Goal: Information Seeking & Learning: Learn about a topic

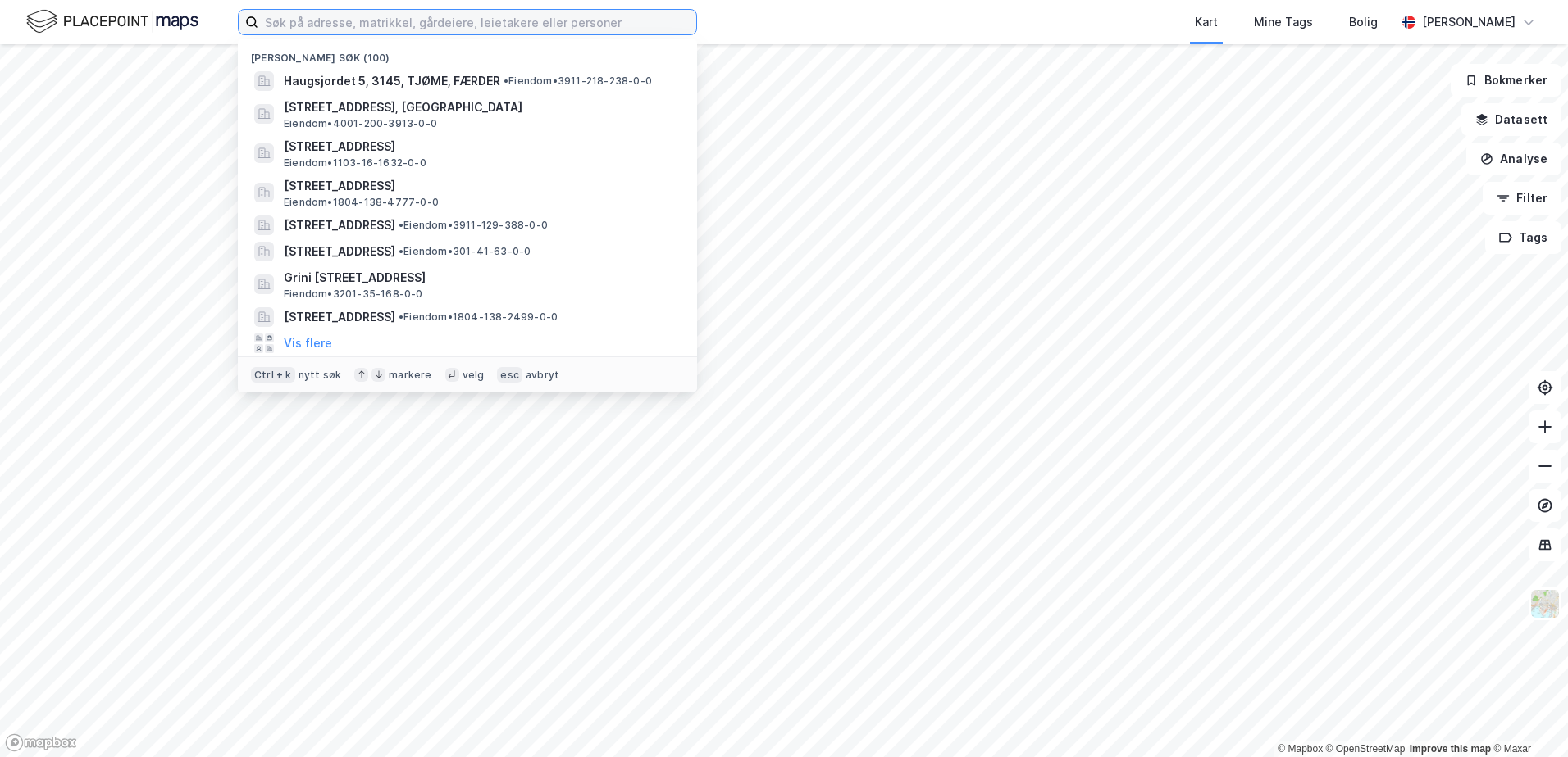
click at [313, 22] on input at bounding box center [477, 22] width 438 height 24
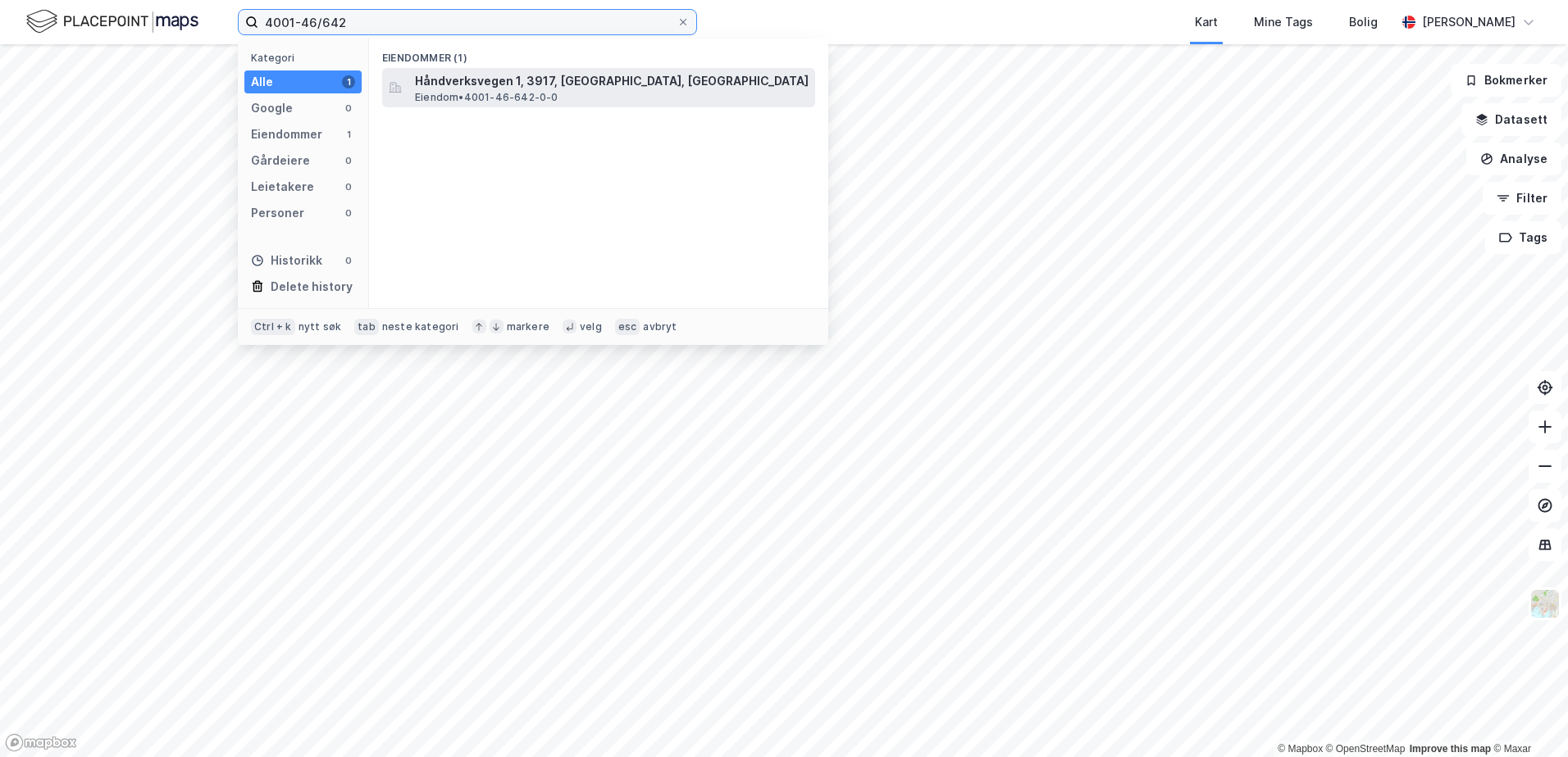
type input "4001-46/642"
click at [469, 82] on span "Håndverksvegen 1, 3917, PORSGRUNN, PORSGRUNN" at bounding box center [611, 80] width 393 height 20
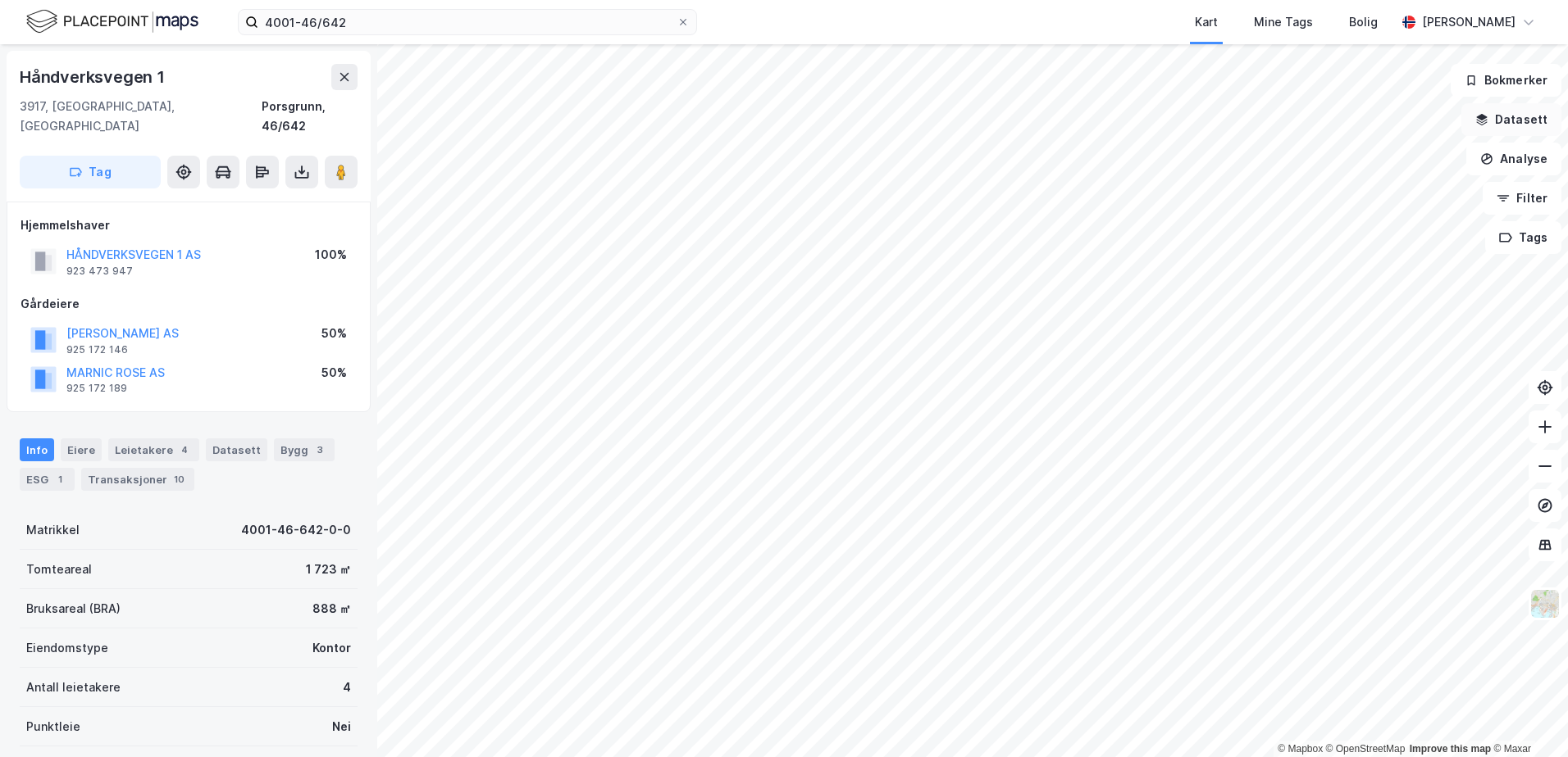
click at [1484, 117] on icon "button" at bounding box center [1481, 117] width 10 height 7
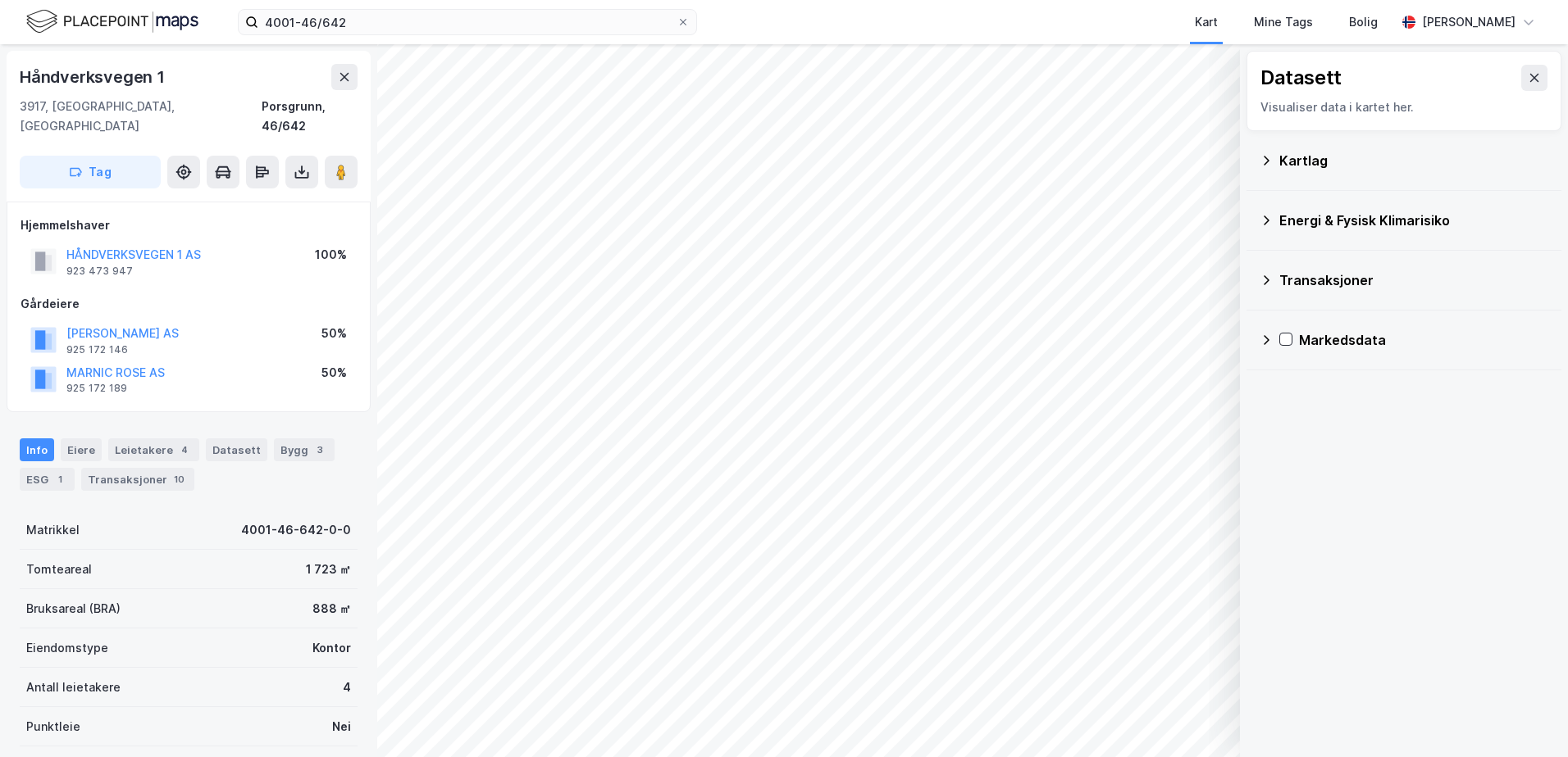
click at [1270, 154] on icon at bounding box center [1266, 161] width 13 height 13
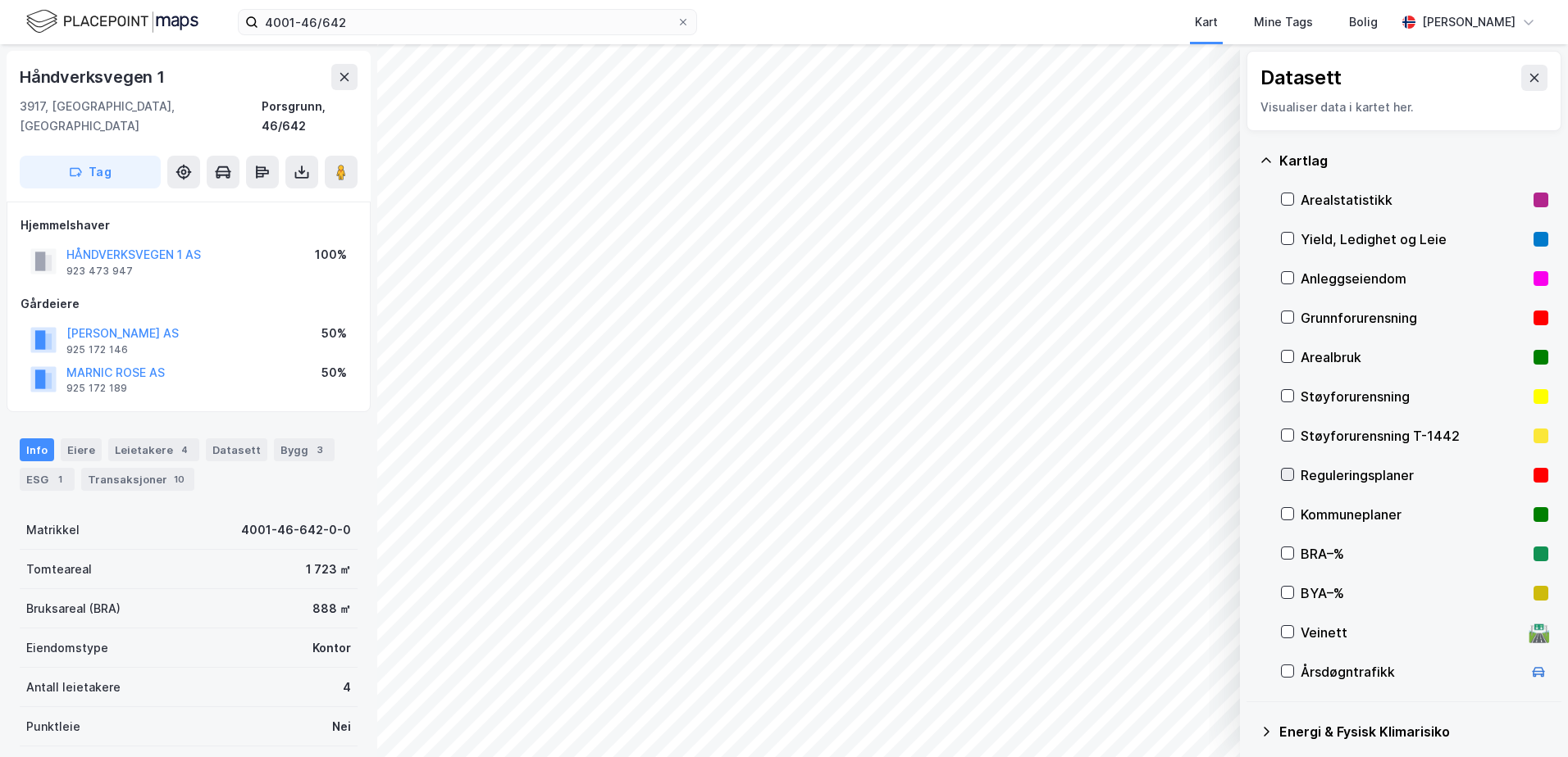
click at [1288, 474] on icon at bounding box center [1287, 474] width 11 height 11
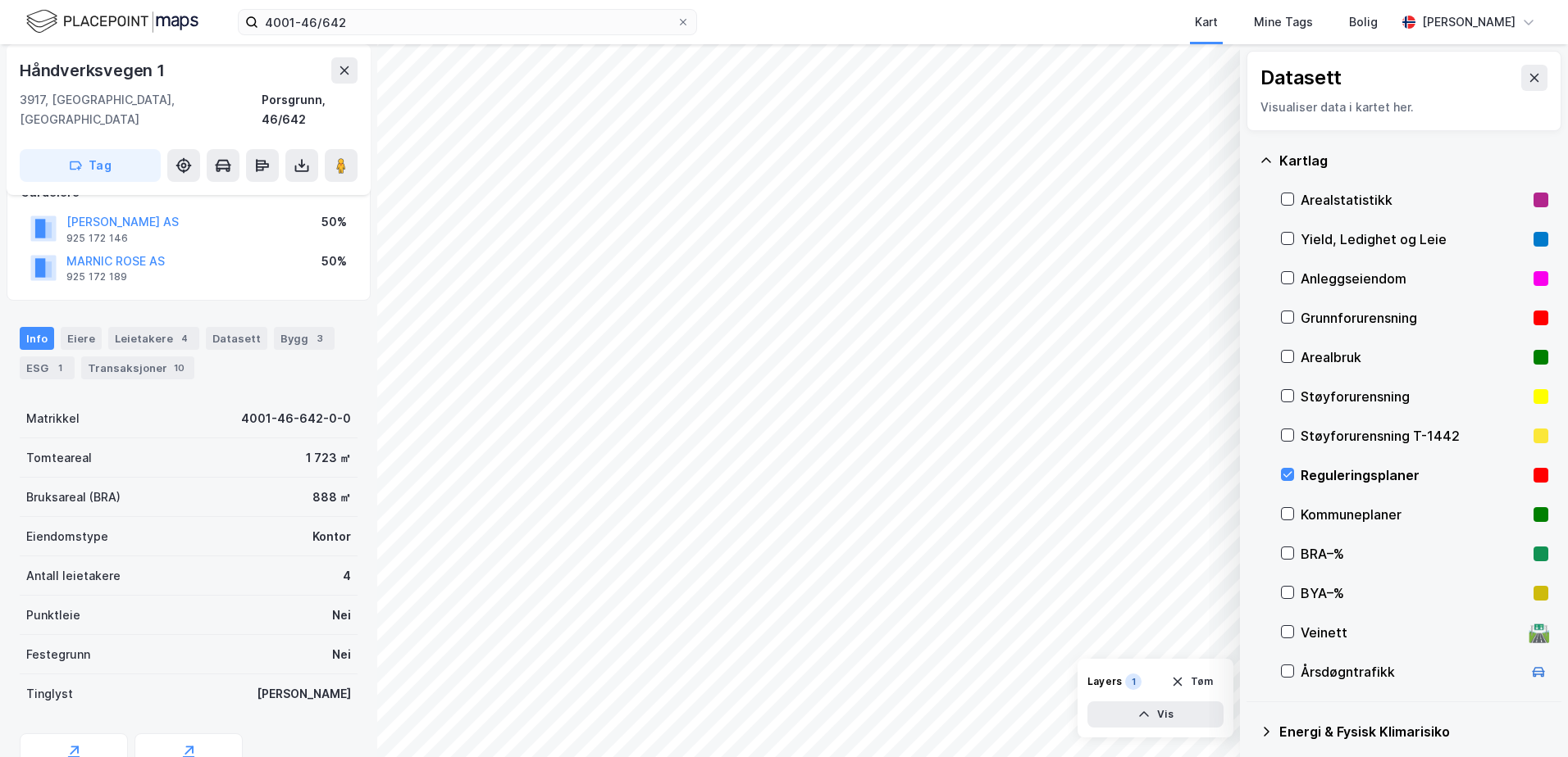
scroll to position [174, 0]
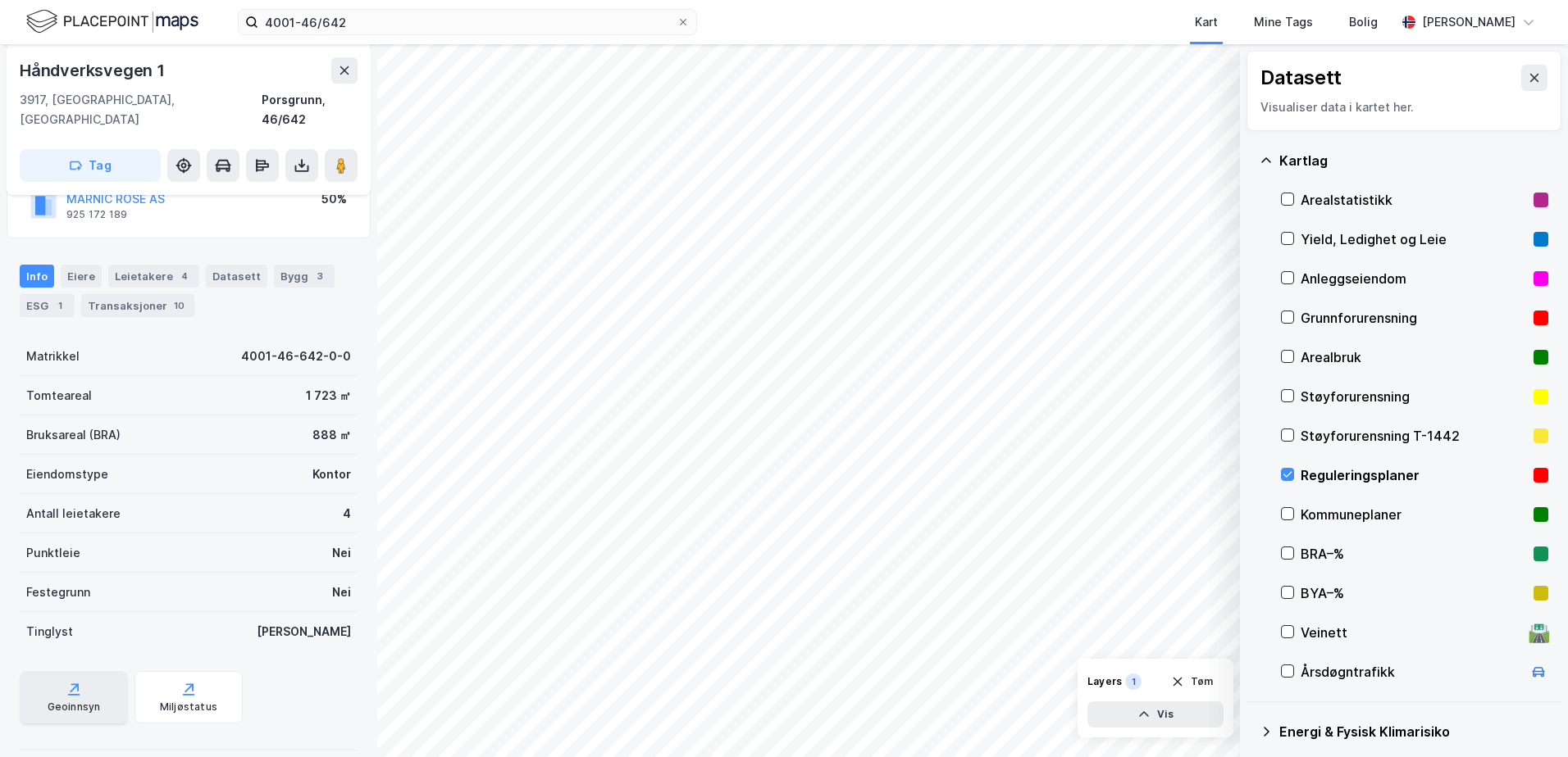
click at [69, 681] on icon at bounding box center [74, 690] width 17 height 17
click at [1290, 473] on icon at bounding box center [1287, 474] width 11 height 11
click at [1262, 156] on icon at bounding box center [1266, 161] width 13 height 13
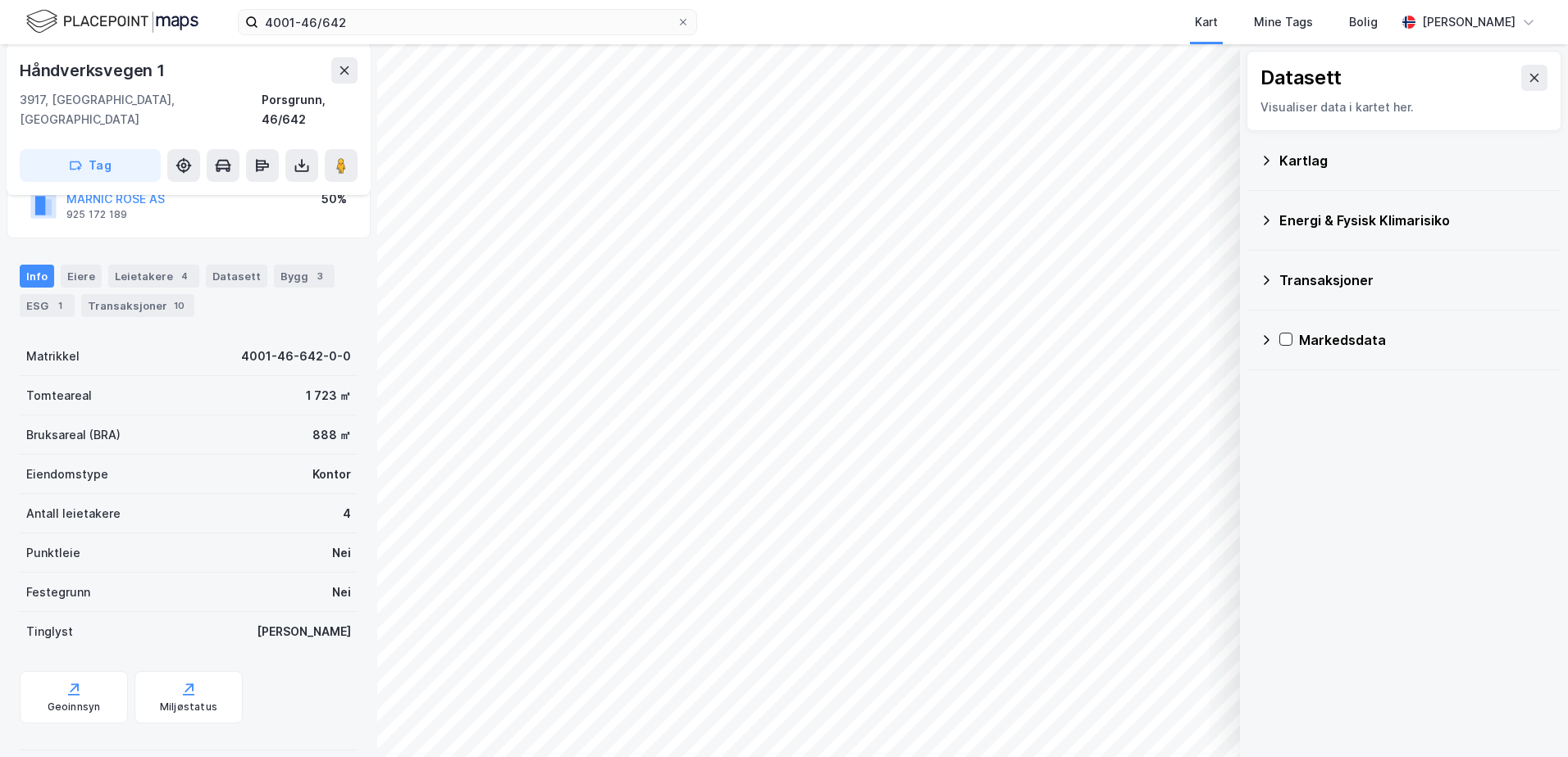
click at [1264, 220] on icon at bounding box center [1266, 220] width 13 height 13
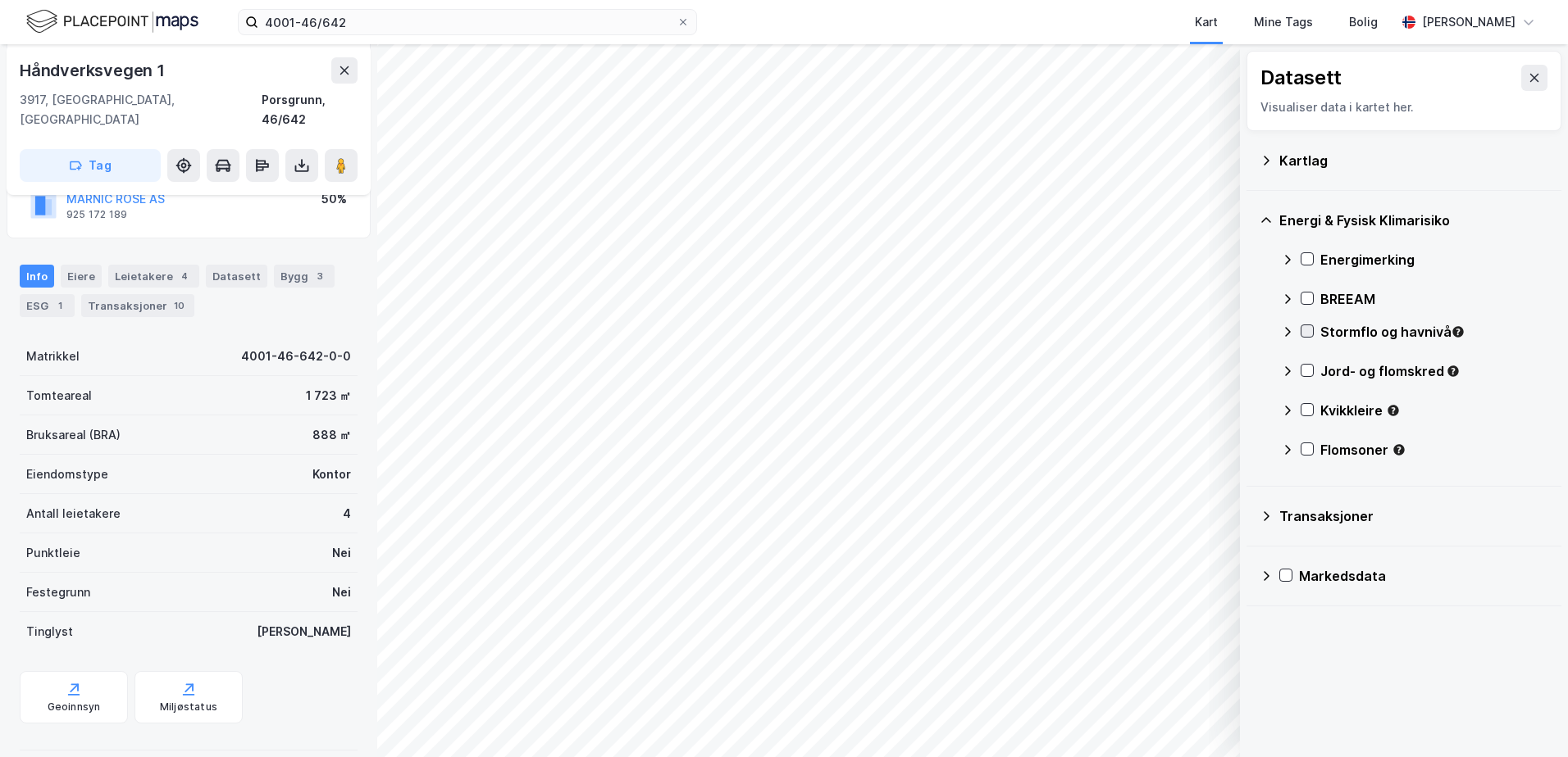
click at [1310, 333] on icon at bounding box center [1307, 331] width 11 height 11
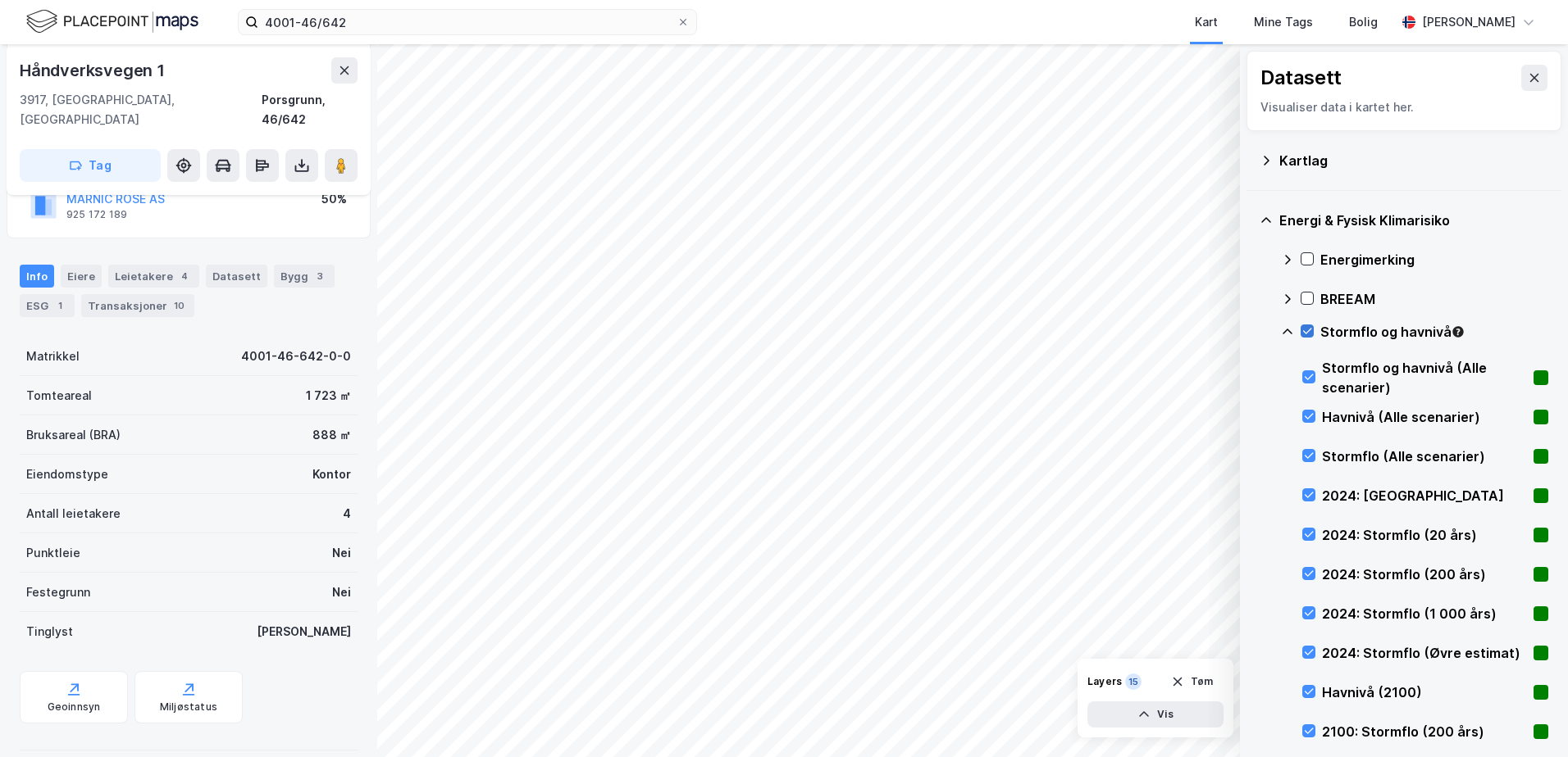
click at [1307, 333] on icon at bounding box center [1307, 331] width 9 height 6
click at [1289, 333] on icon at bounding box center [1288, 332] width 13 height 13
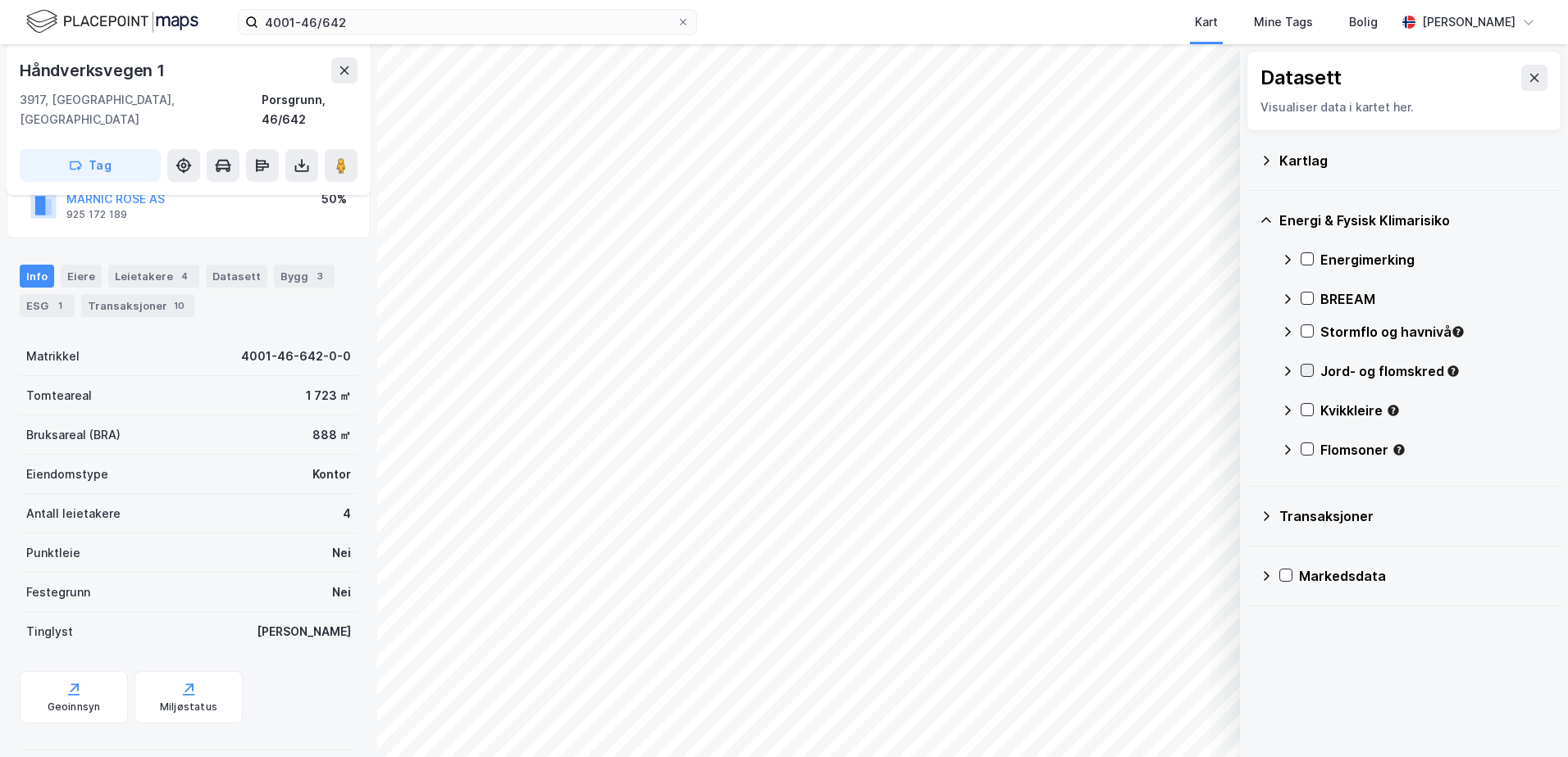
click at [1308, 370] on icon at bounding box center [1307, 371] width 11 height 11
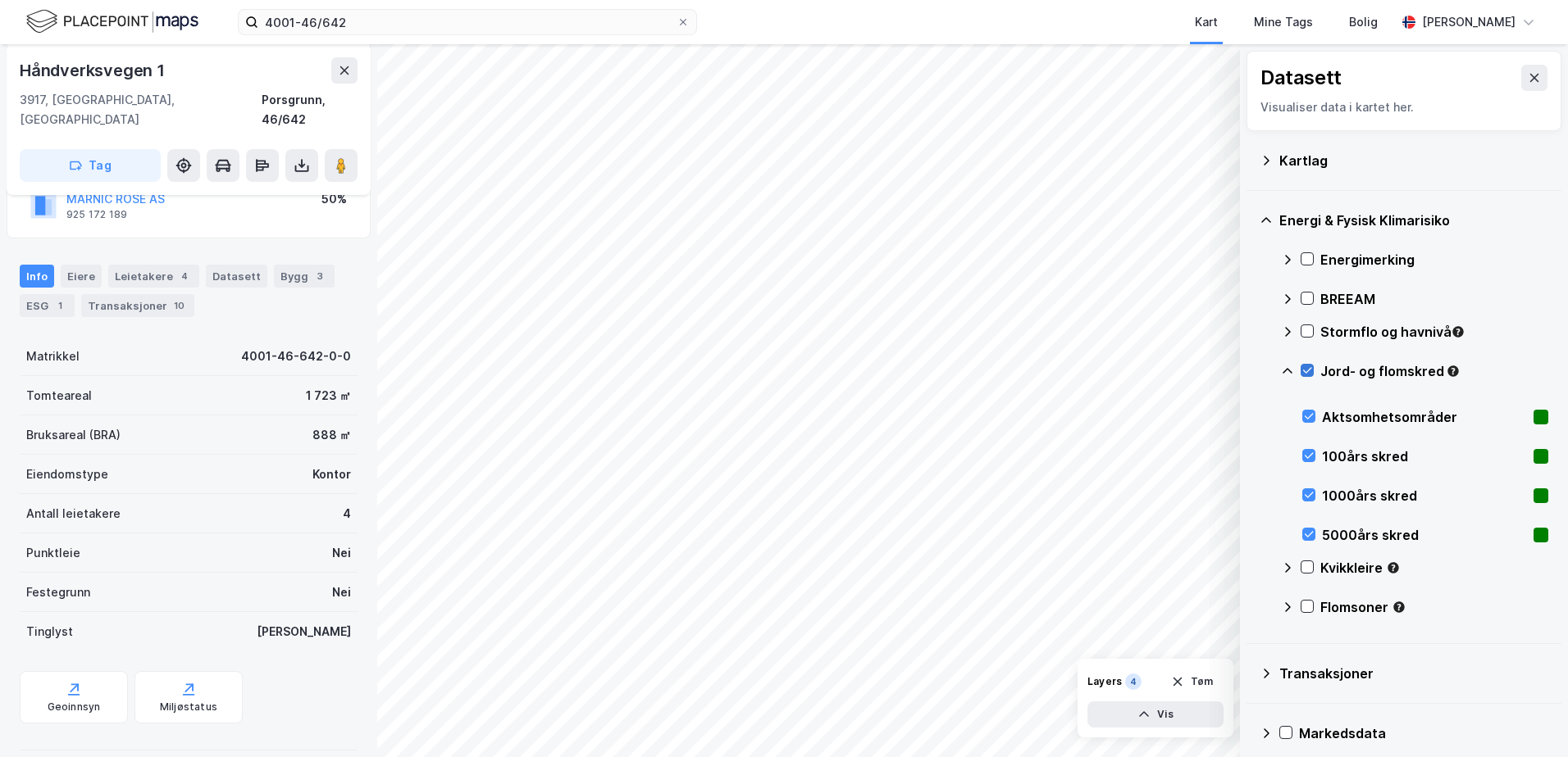
click at [1308, 372] on icon at bounding box center [1307, 371] width 9 height 6
click at [1289, 371] on icon at bounding box center [1288, 371] width 13 height 13
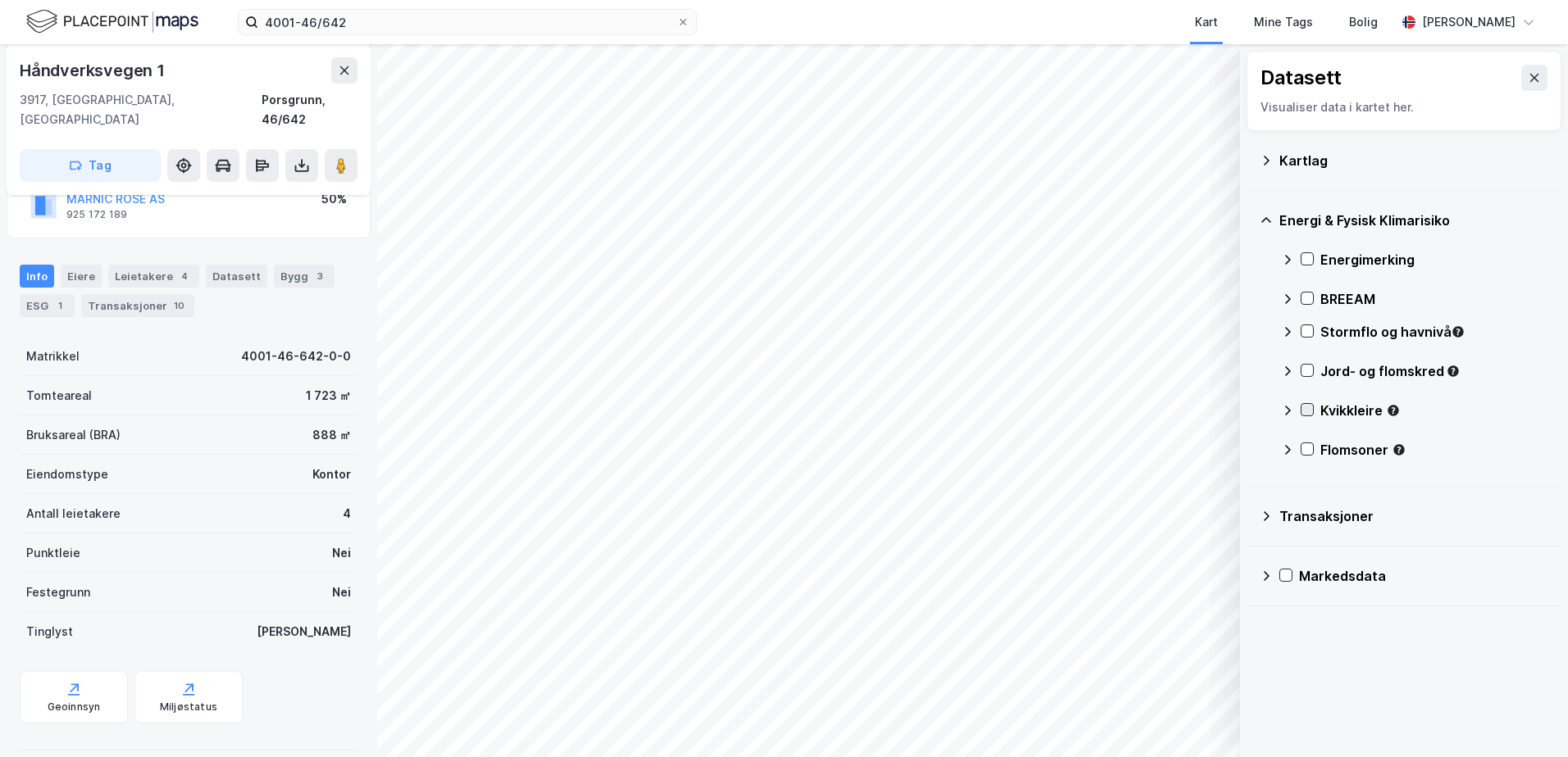
click at [1307, 408] on icon at bounding box center [1307, 410] width 11 height 11
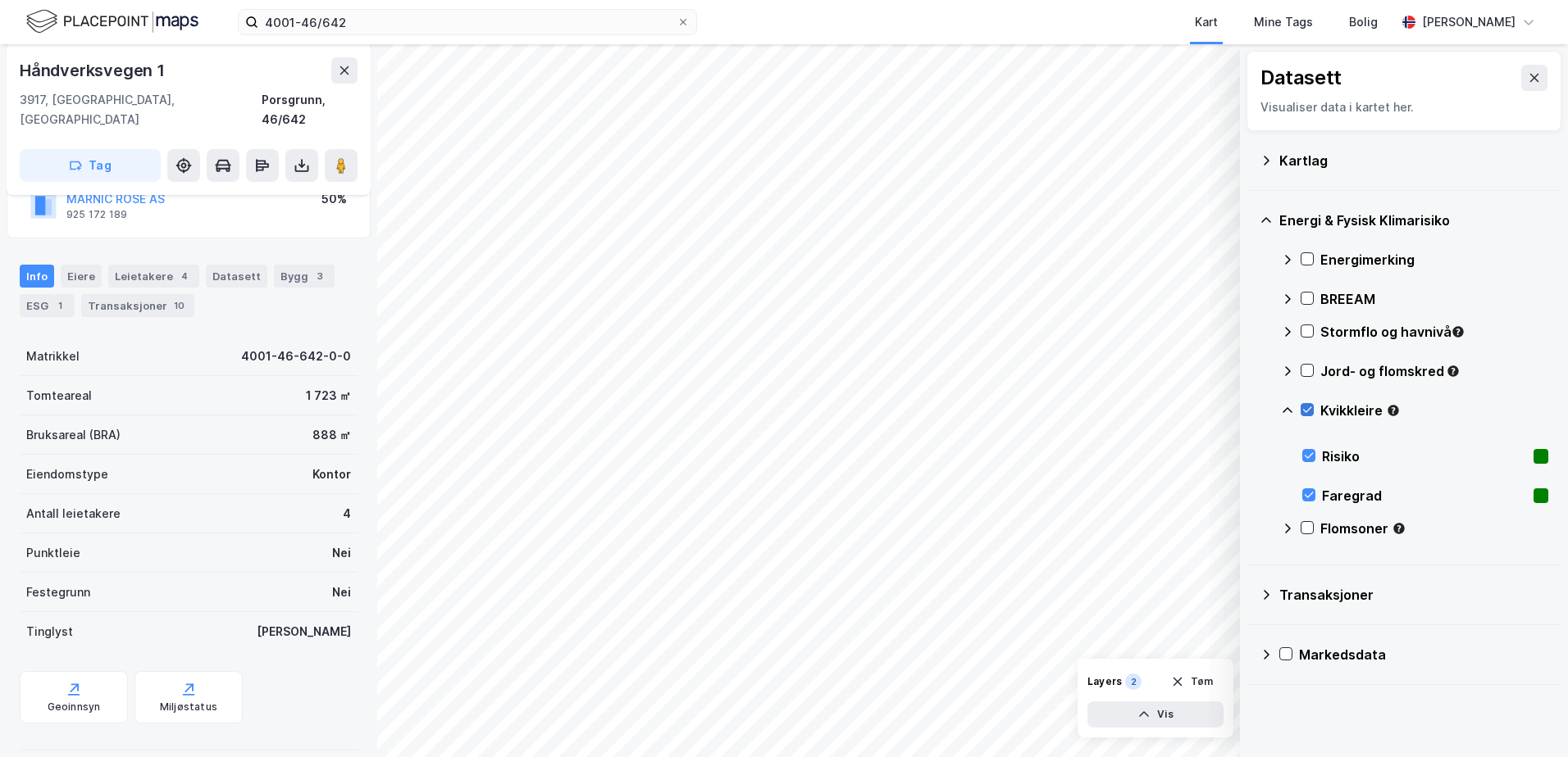
drag, startPoint x: 1308, startPoint y: 413, endPoint x: 1293, endPoint y: 412, distance: 15.0
click at [1308, 412] on icon at bounding box center [1307, 410] width 11 height 11
click at [1282, 412] on icon at bounding box center [1288, 411] width 13 height 13
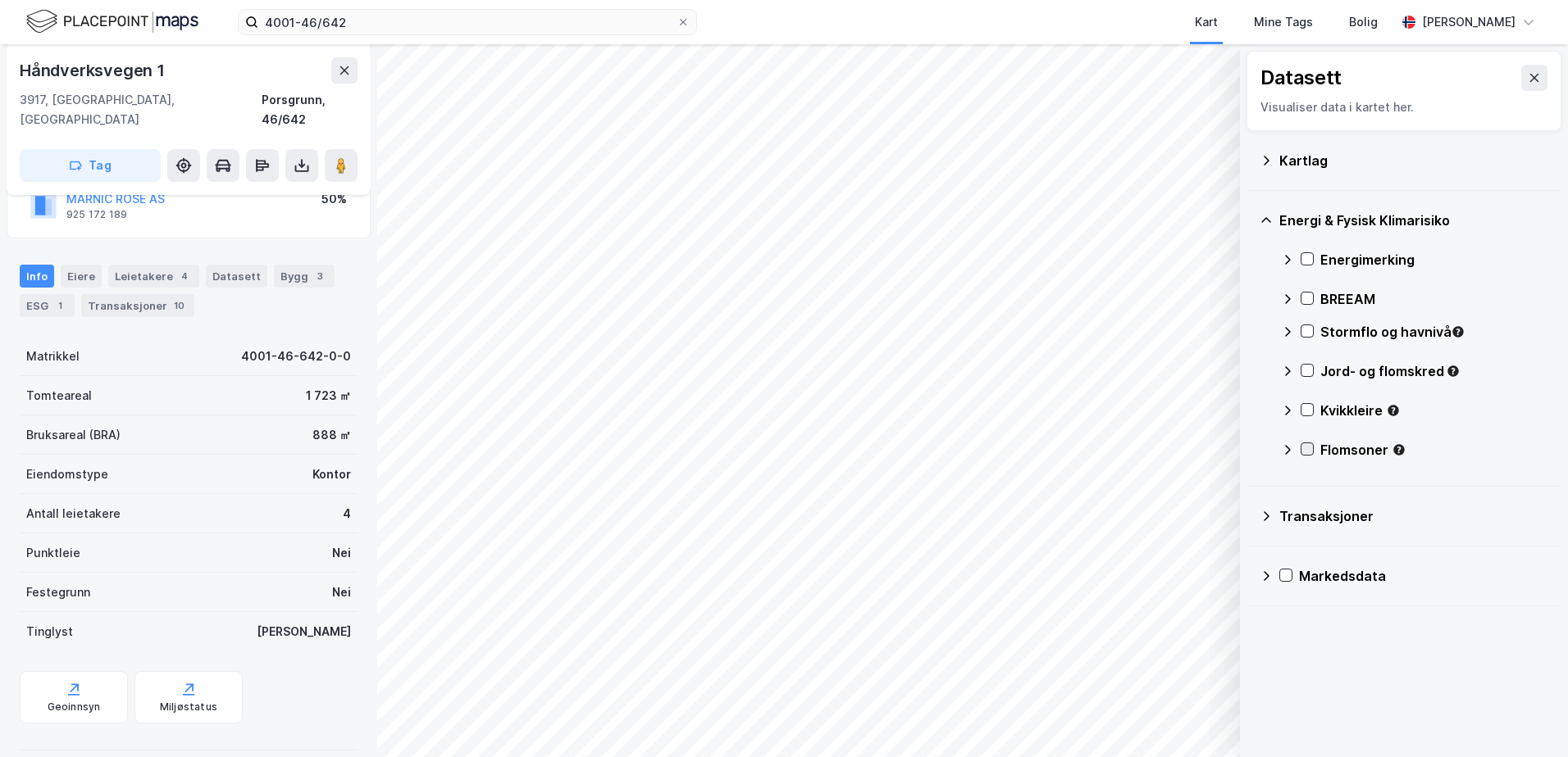
click at [1306, 447] on icon at bounding box center [1307, 449] width 11 height 11
